Goal: Task Accomplishment & Management: Manage account settings

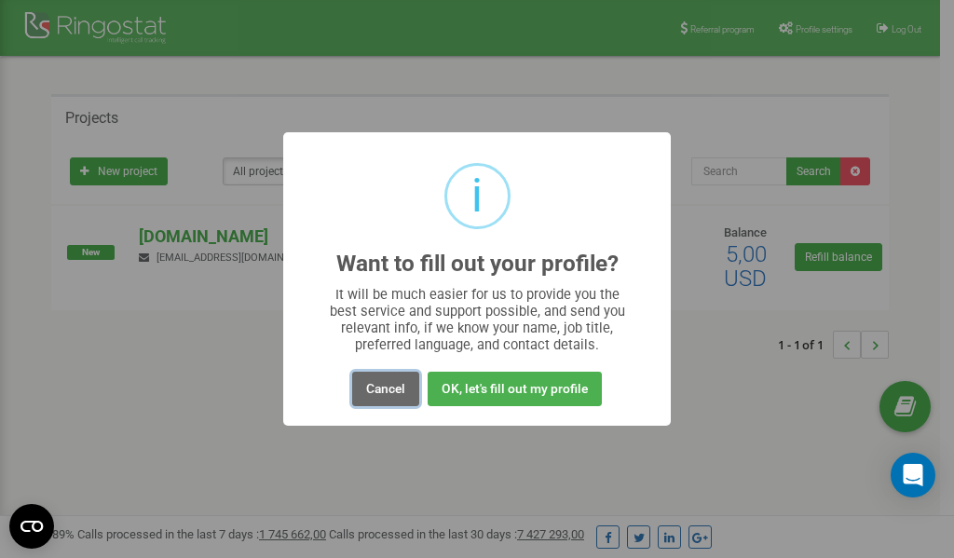
click at [391, 392] on button "Cancel" at bounding box center [385, 389] width 67 height 34
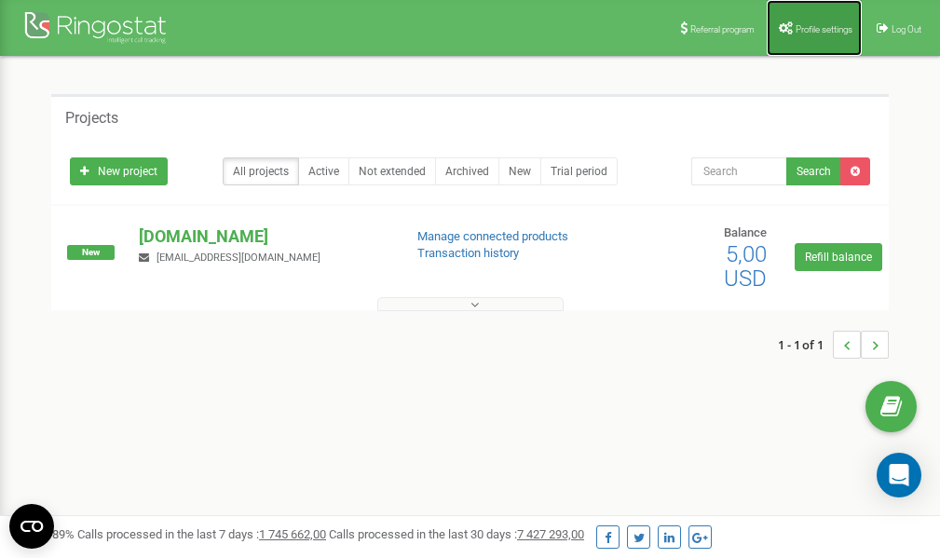
click at [814, 24] on span "Profile settings" at bounding box center [824, 29] width 57 height 10
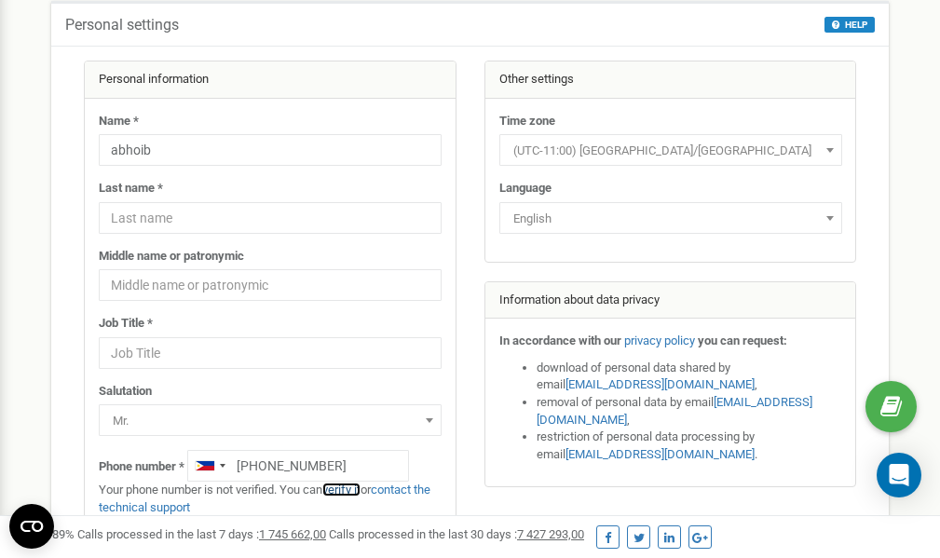
click at [346, 490] on link "verify it" at bounding box center [341, 490] width 38 height 14
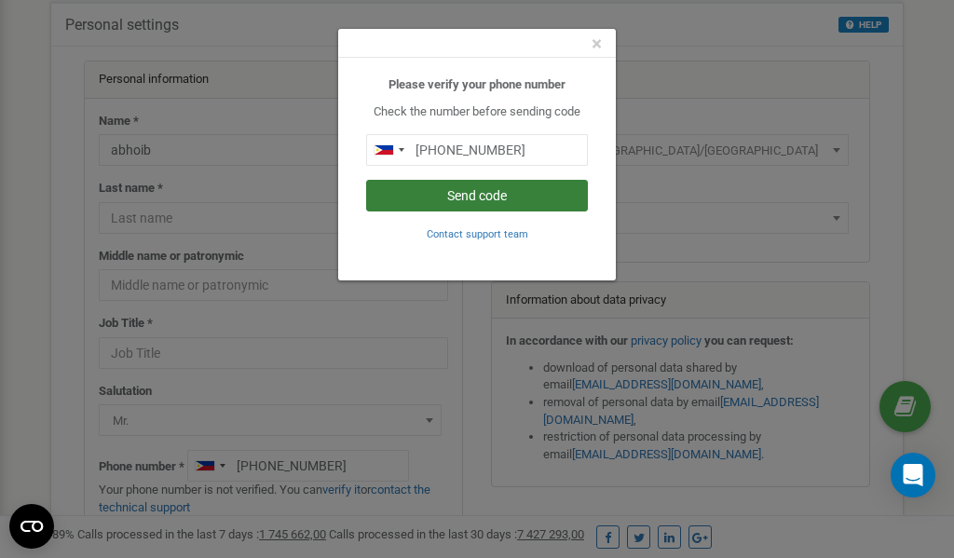
click at [484, 195] on button "Send code" at bounding box center [477, 196] width 222 height 32
